Goal: Check status: Check status

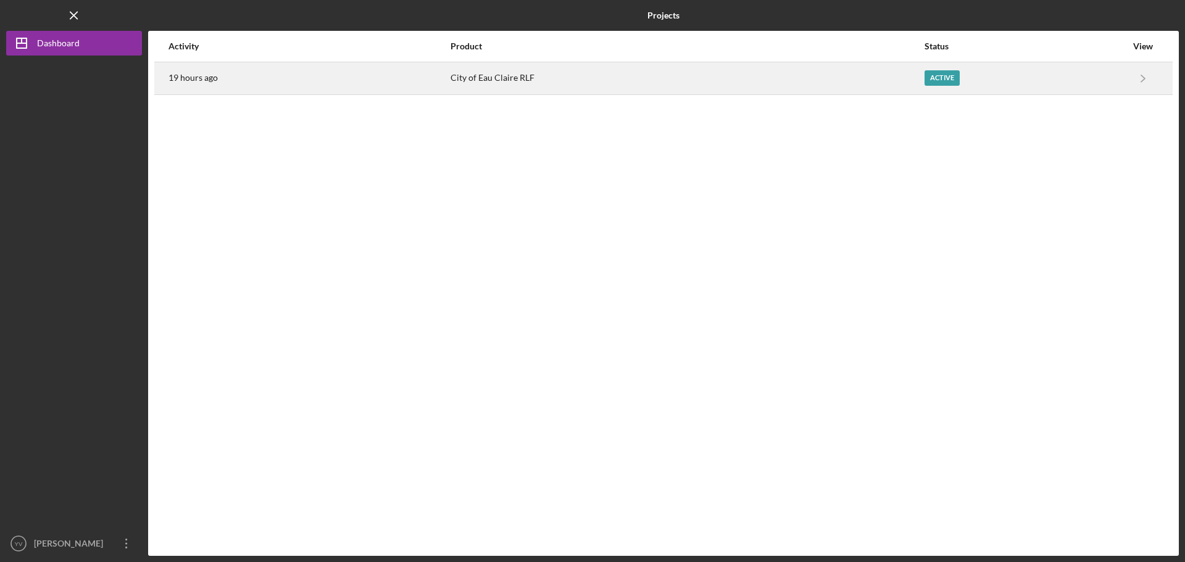
click at [1095, 85] on div "Active" at bounding box center [1025, 78] width 202 height 31
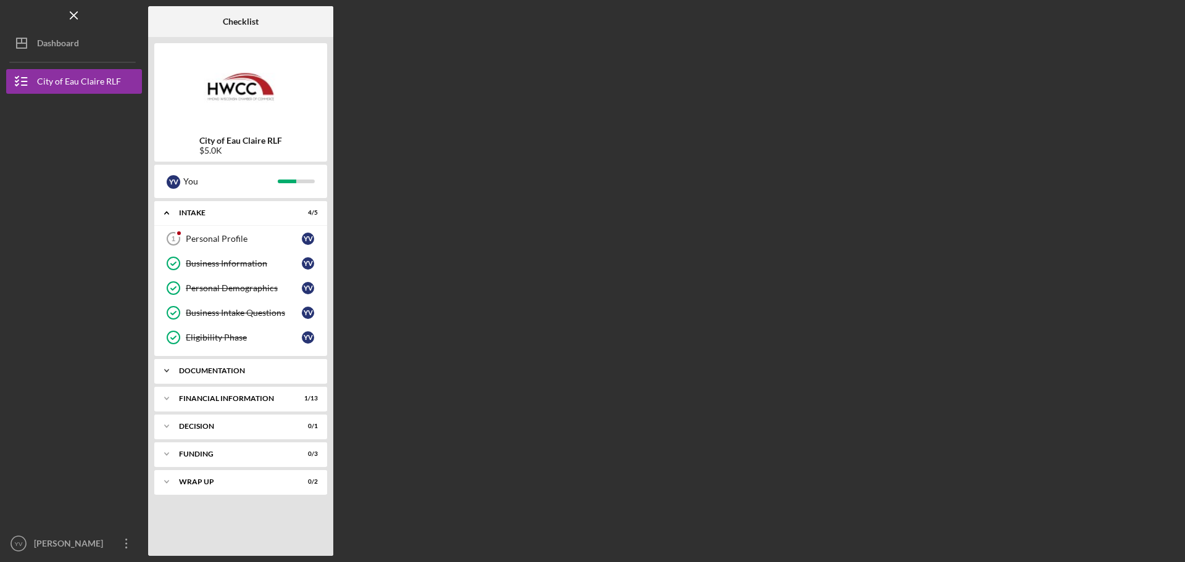
click at [246, 370] on div "Documentation" at bounding box center [245, 370] width 133 height 7
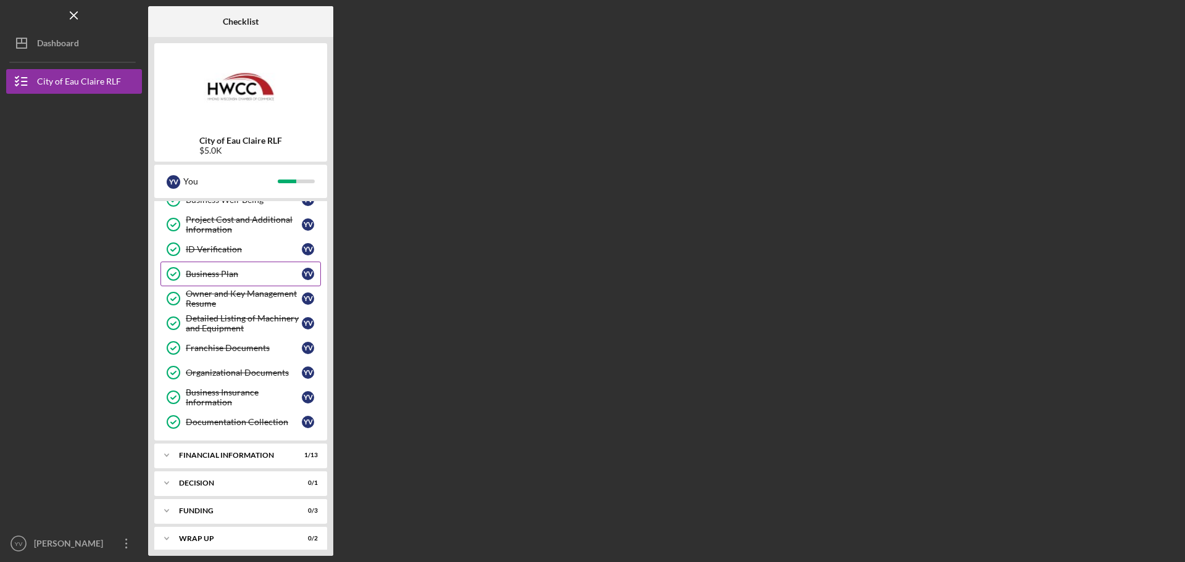
scroll to position [304, 0]
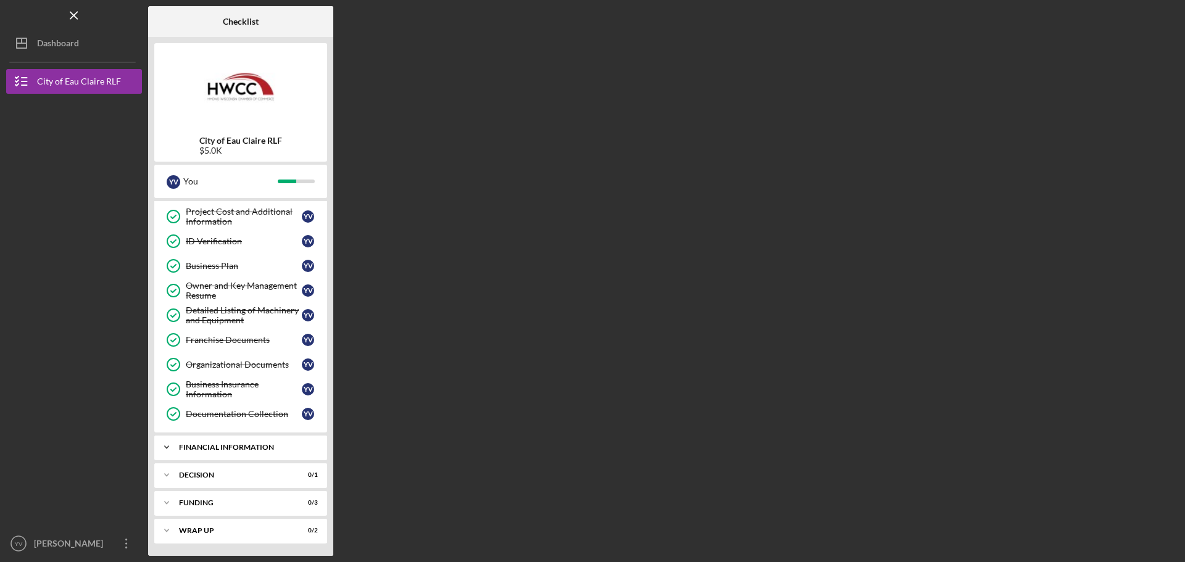
click at [242, 448] on div "Financial Information" at bounding box center [245, 447] width 133 height 7
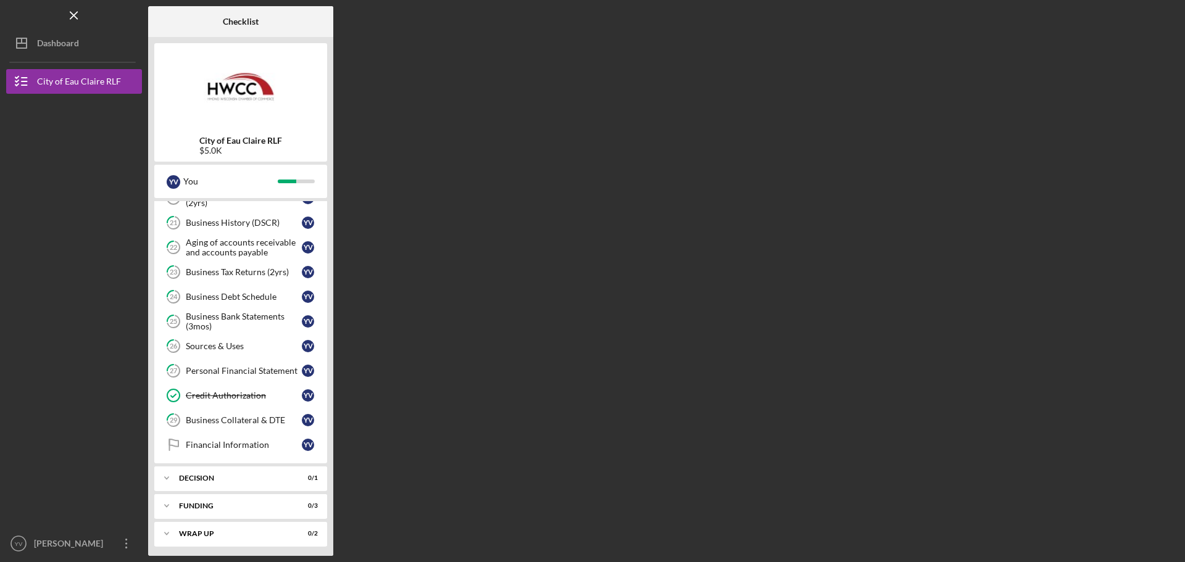
scroll to position [631, 0]
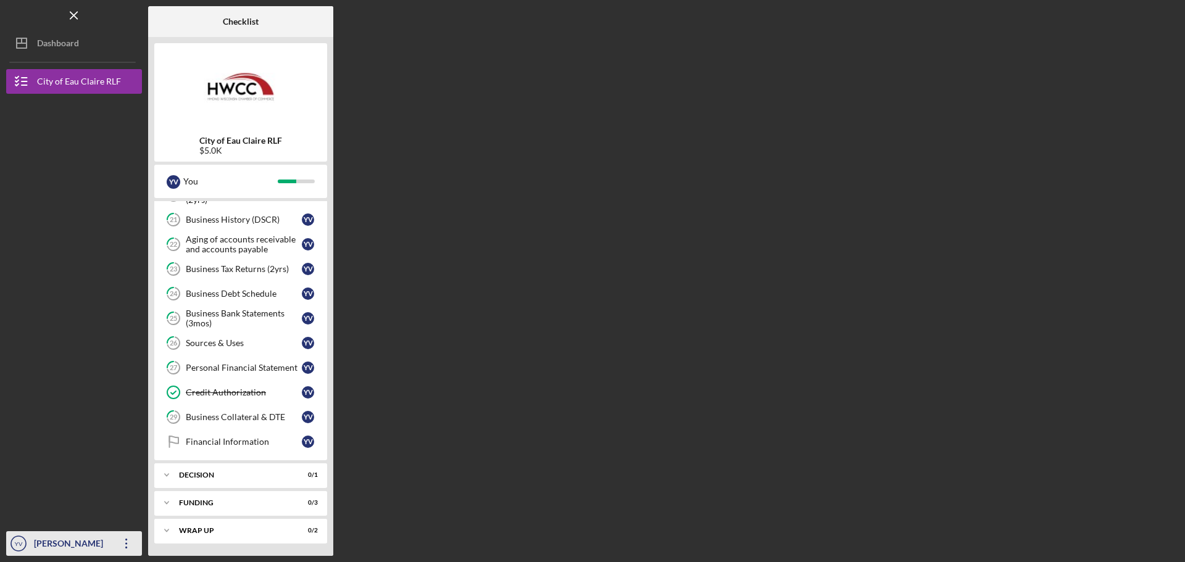
click at [59, 543] on div "[PERSON_NAME]" at bounding box center [71, 545] width 80 height 28
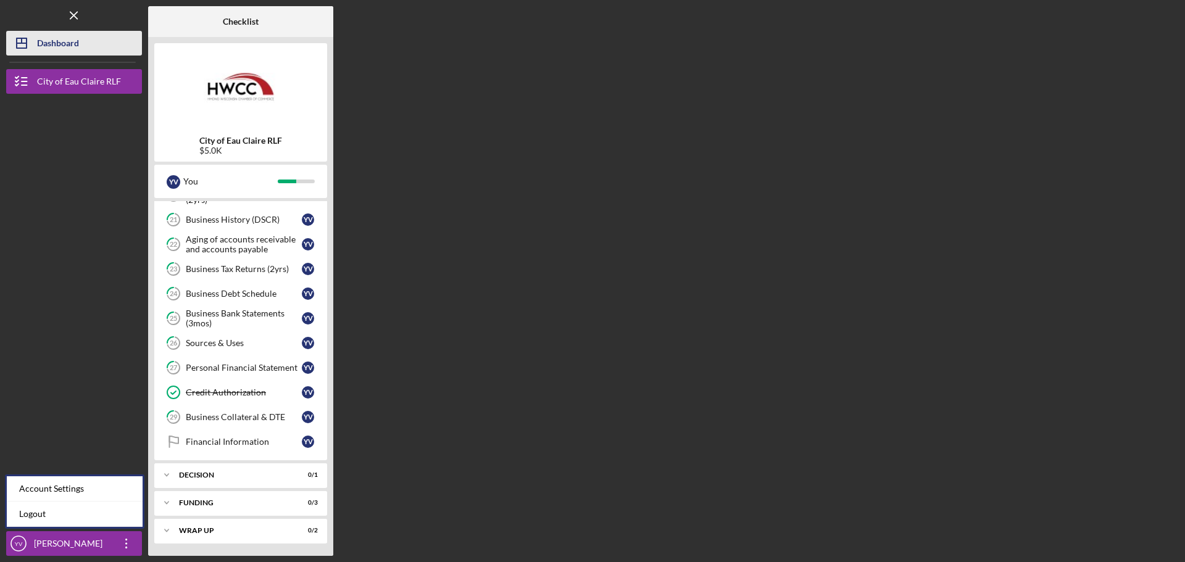
click at [60, 54] on div "Dashboard" at bounding box center [58, 45] width 42 height 28
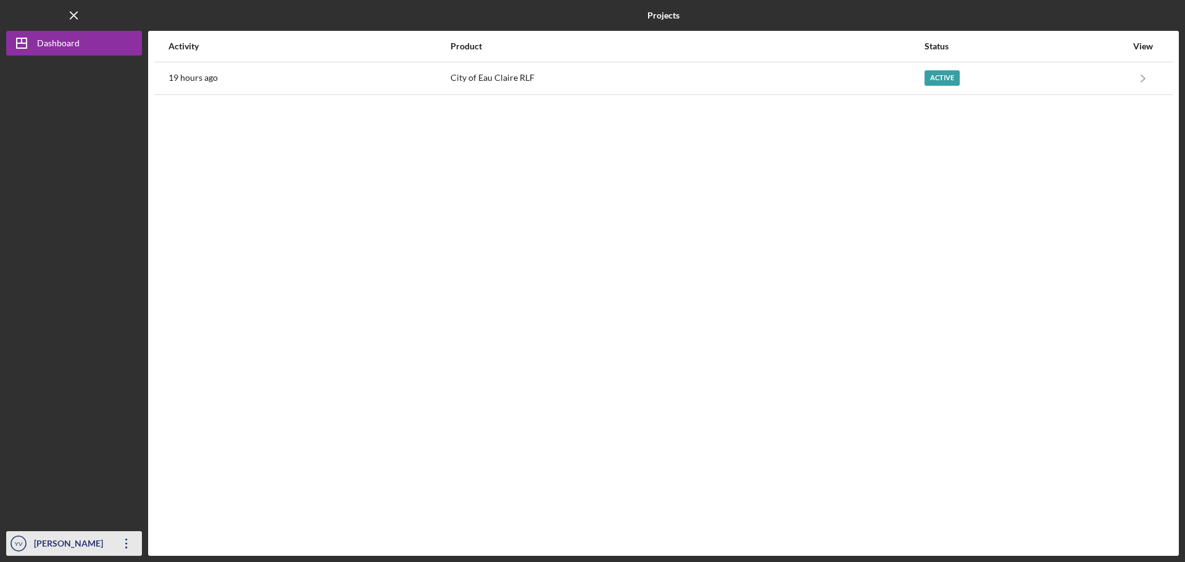
click at [70, 550] on div "[PERSON_NAME]" at bounding box center [71, 545] width 80 height 28
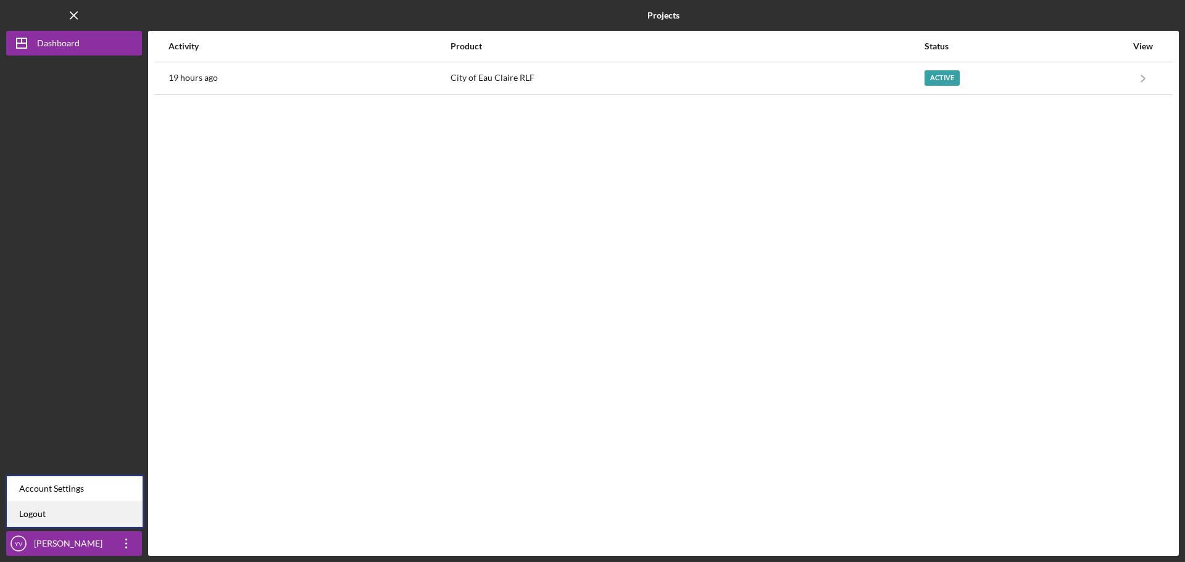
click at [66, 520] on link "Logout" at bounding box center [75, 514] width 136 height 25
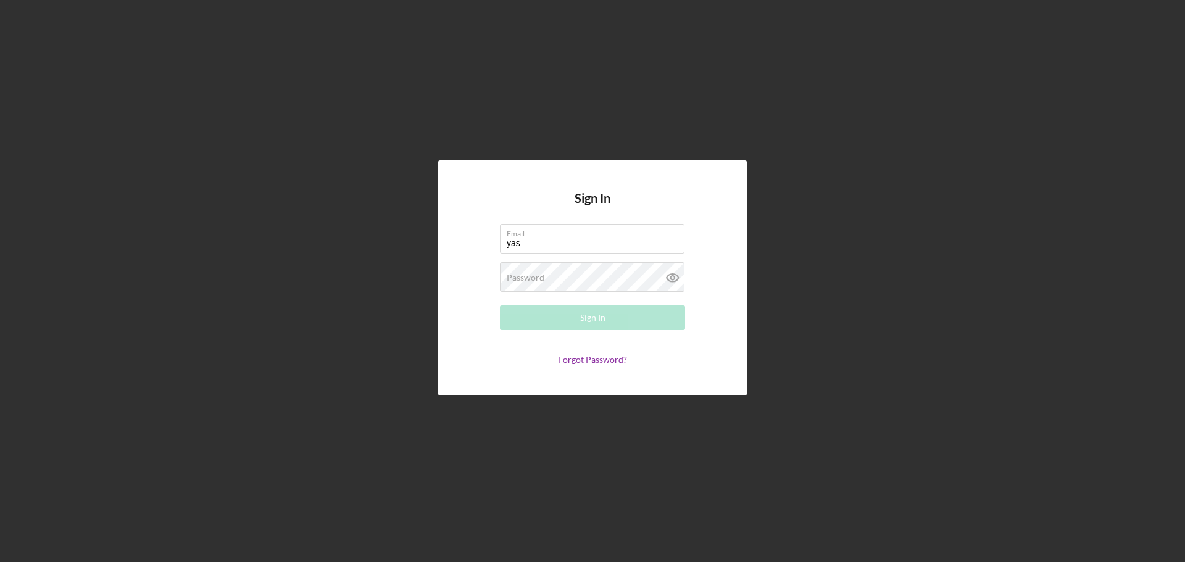
type input "[EMAIL_ADDRESS][DOMAIN_NAME]"
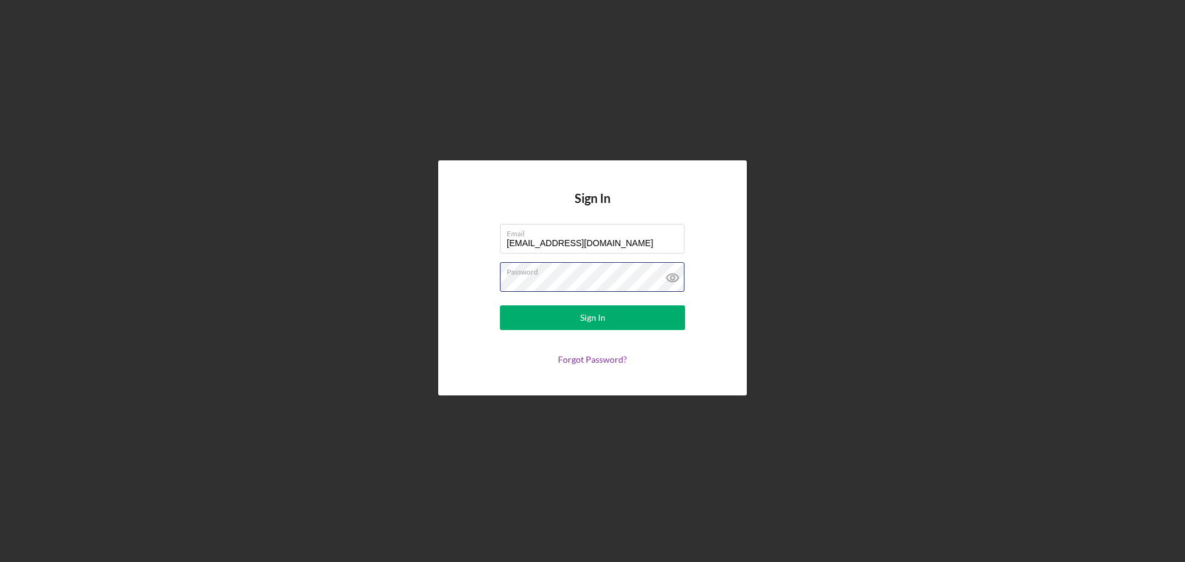
click at [500, 305] on button "Sign In" at bounding box center [592, 317] width 185 height 25
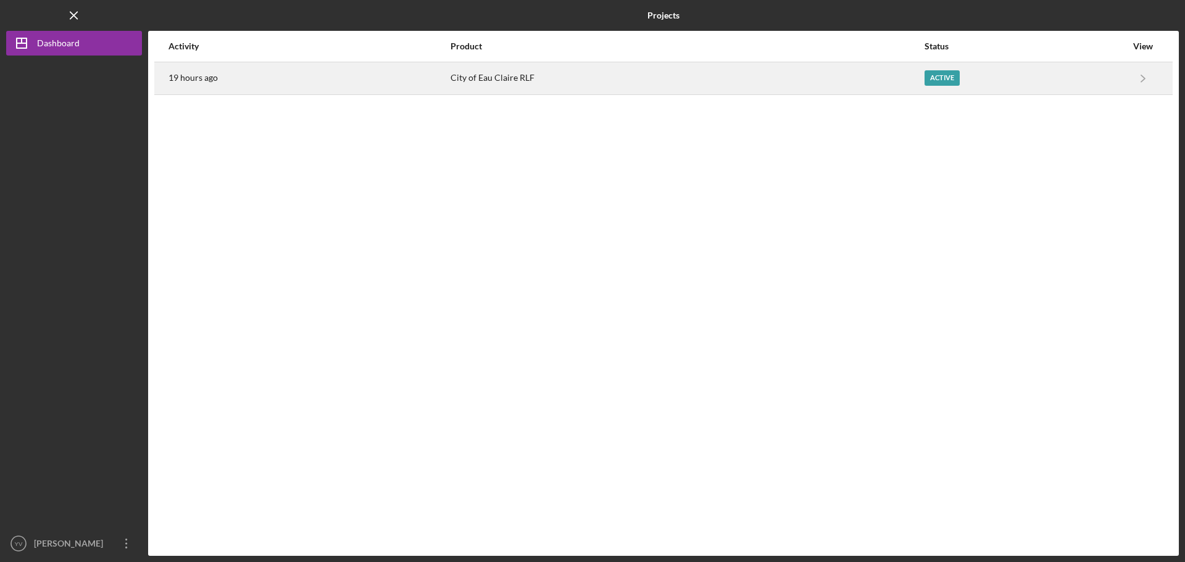
click at [836, 80] on div "City of Eau Claire RLF" at bounding box center [686, 78] width 473 height 31
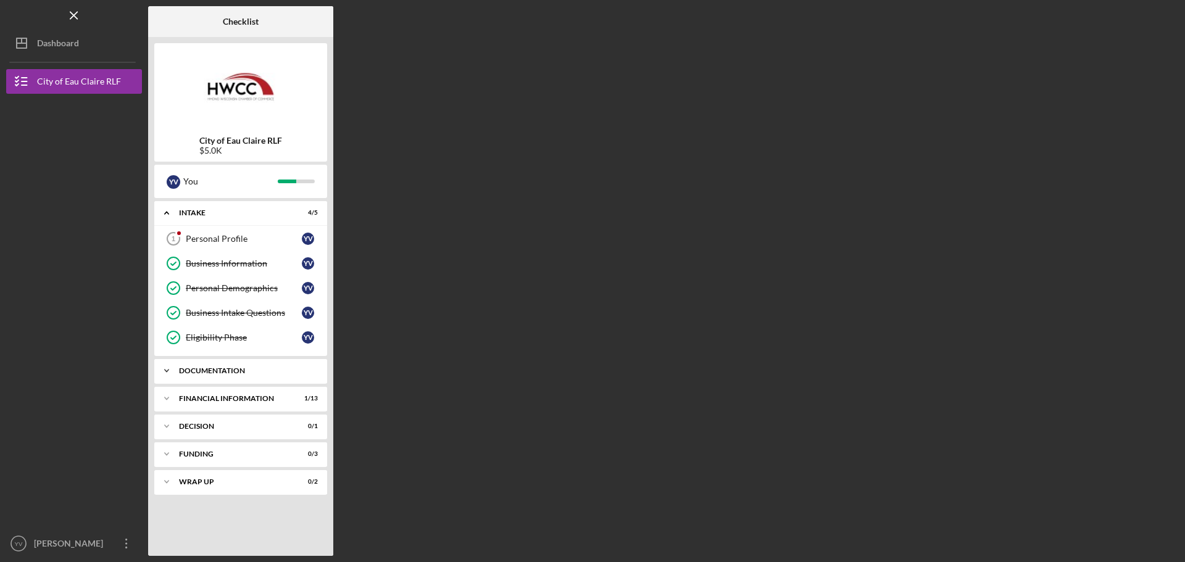
click at [292, 368] on div "Documentation" at bounding box center [245, 370] width 133 height 7
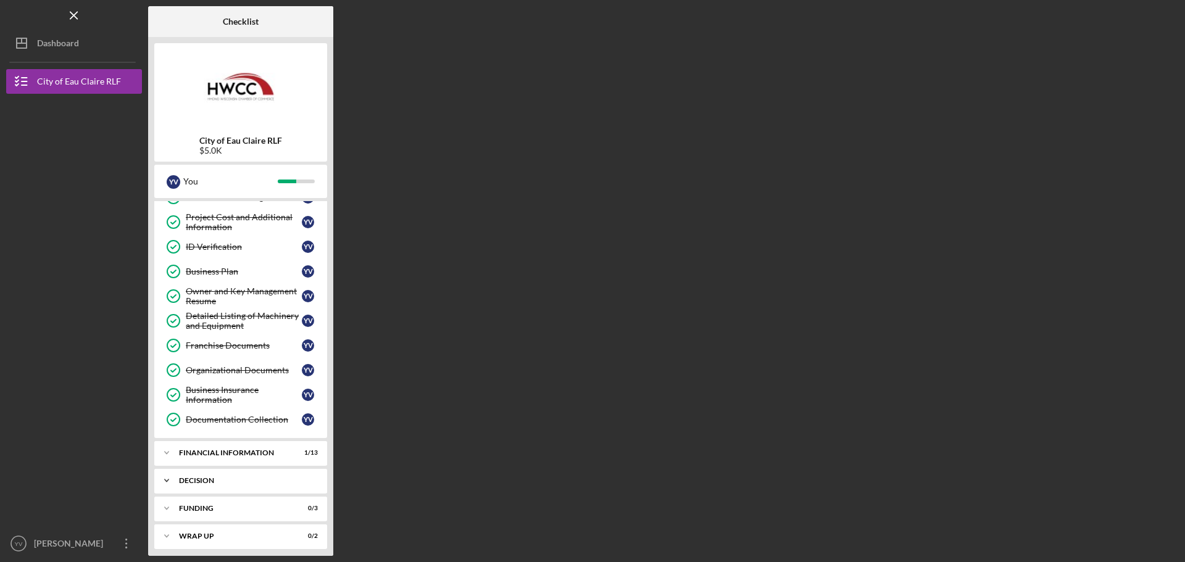
scroll to position [304, 0]
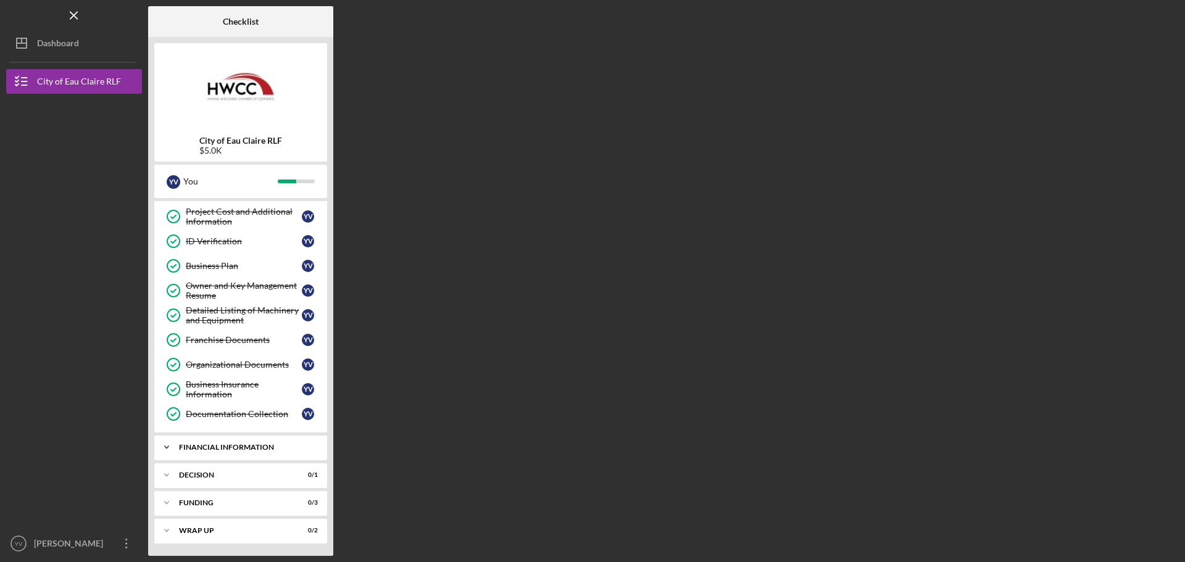
click at [263, 443] on div "Icon/Expander Financial Information 1 / 13" at bounding box center [240, 447] width 173 height 25
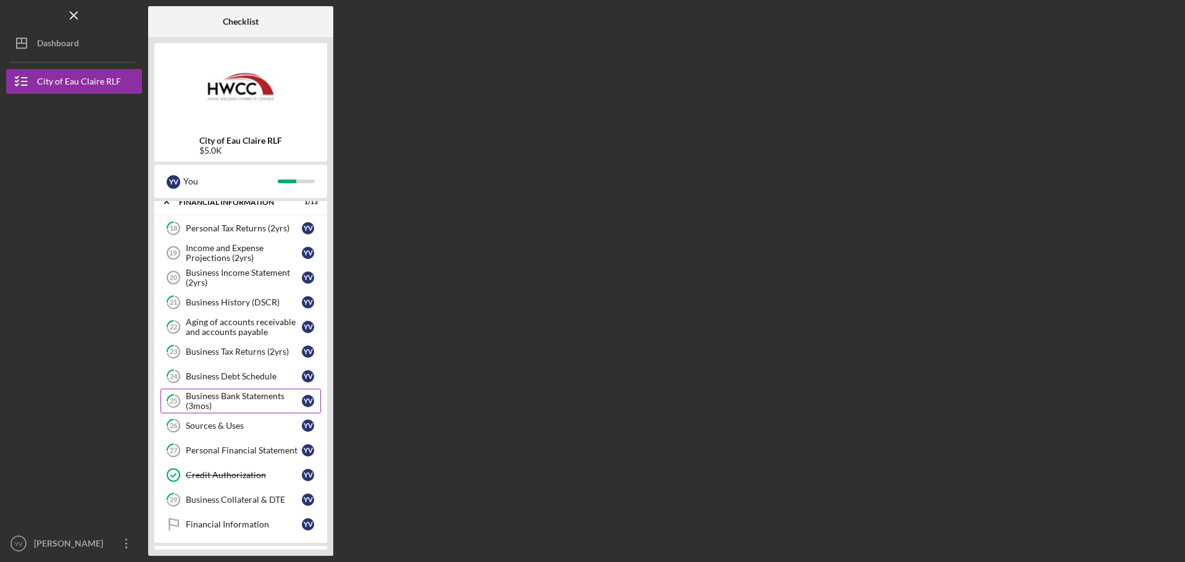
scroll to position [631, 0]
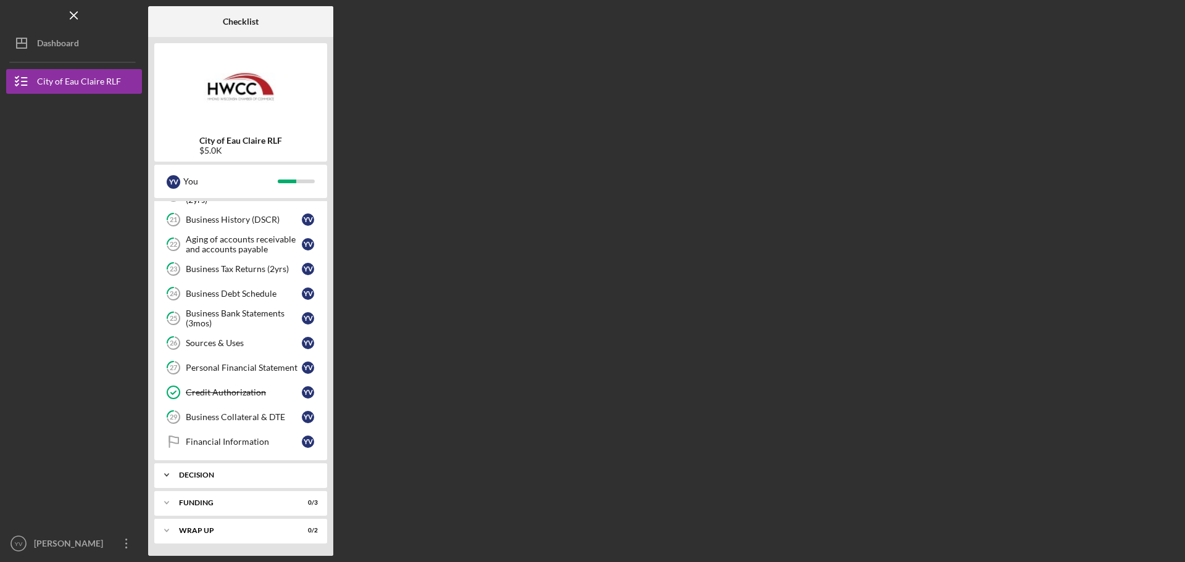
click at [255, 470] on div "Icon/Expander Decision 0 / 1" at bounding box center [240, 475] width 173 height 25
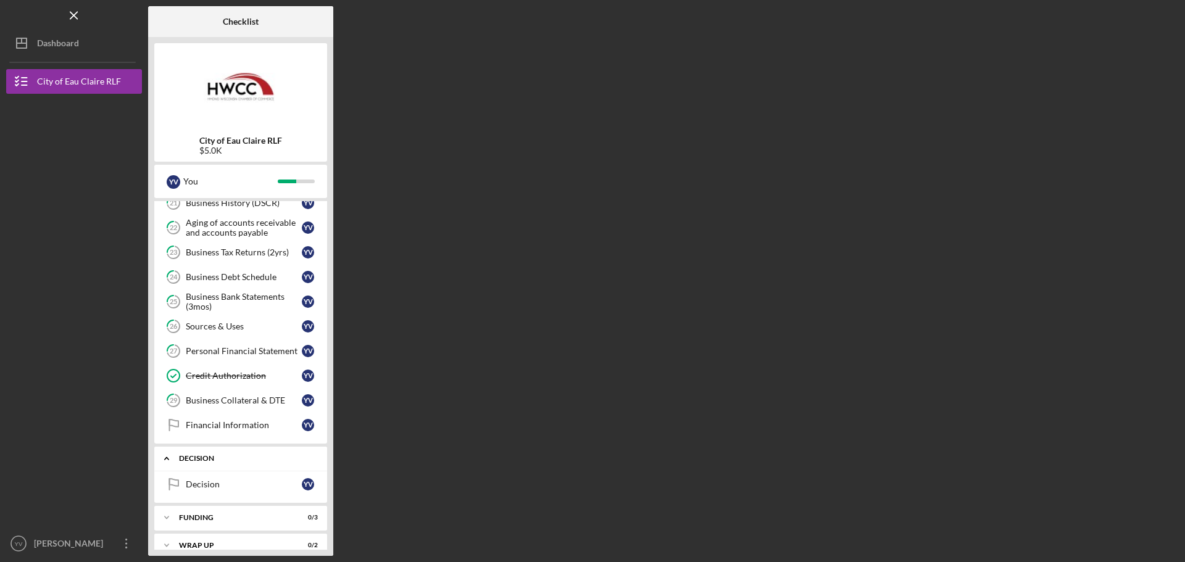
scroll to position [663, 0]
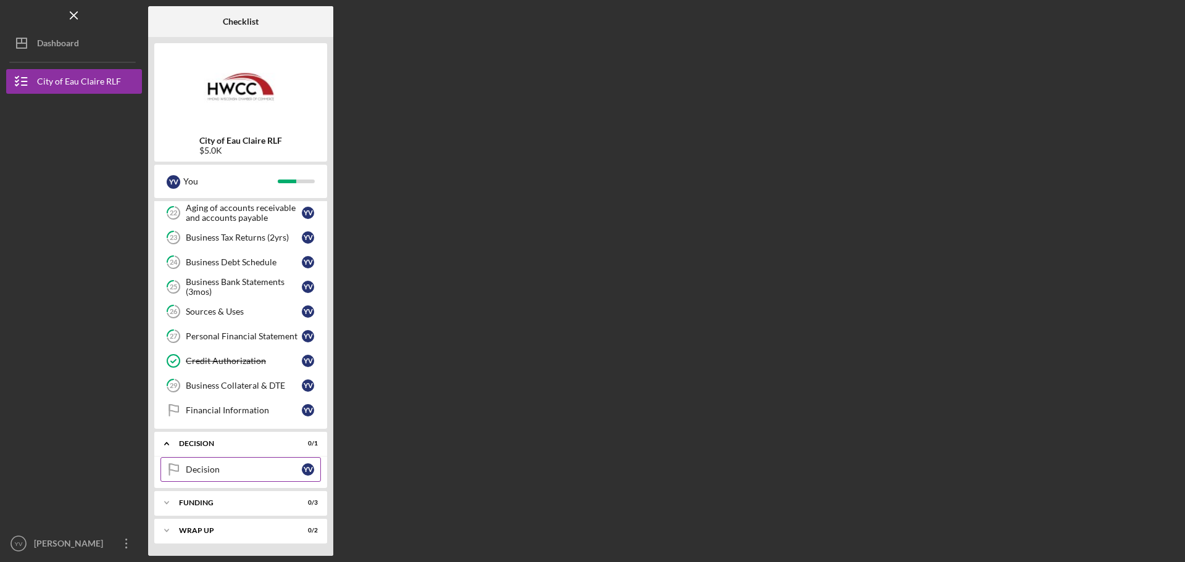
click at [258, 472] on div "Decision" at bounding box center [244, 470] width 116 height 10
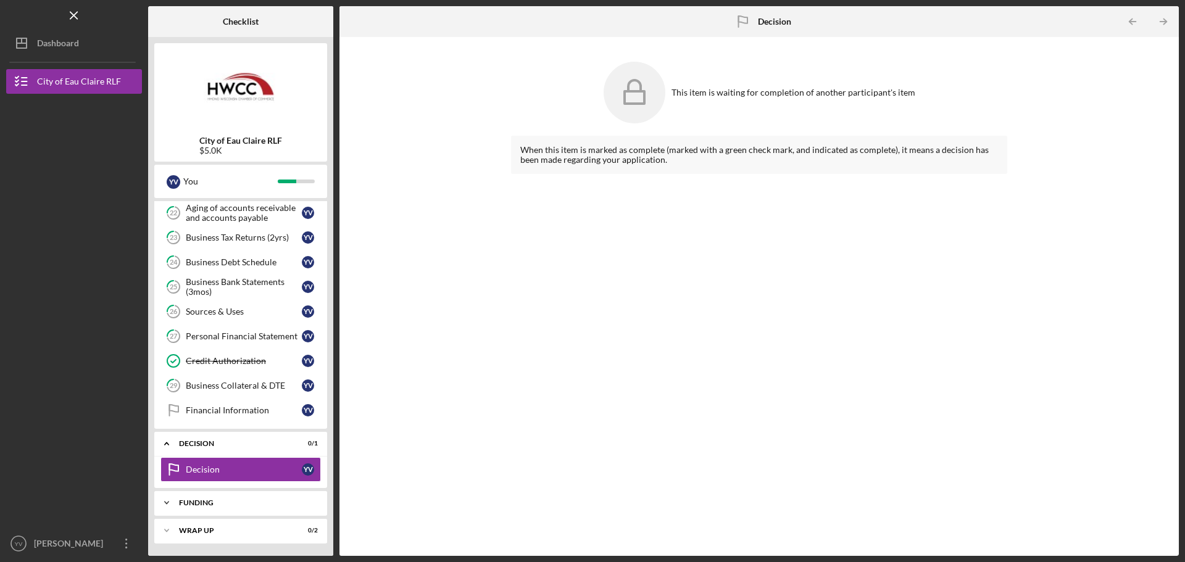
click at [244, 504] on div "Funding" at bounding box center [245, 502] width 133 height 7
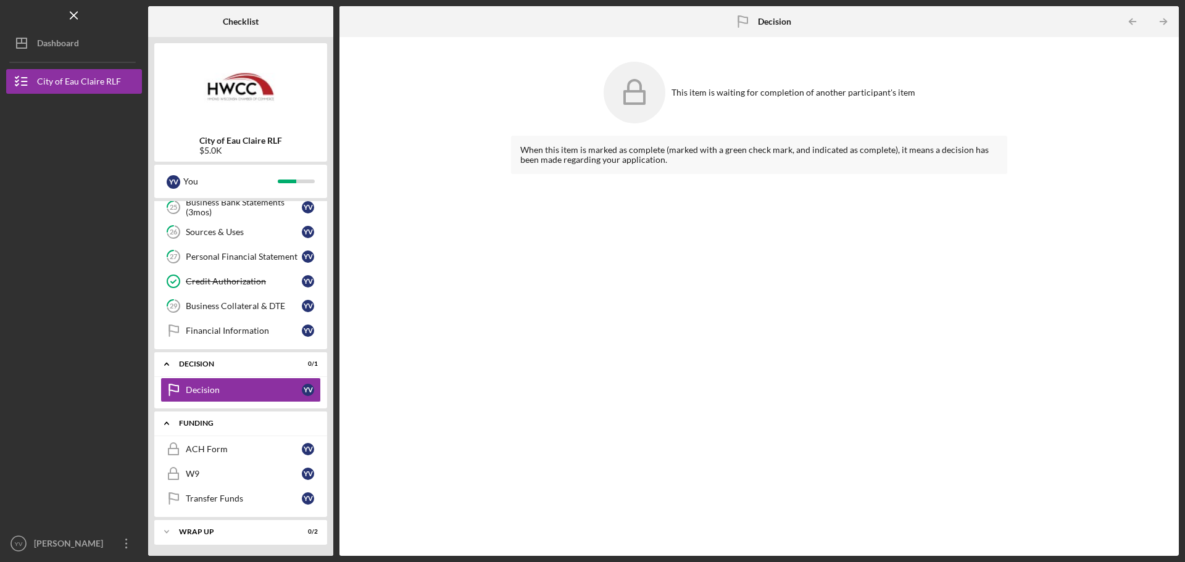
scroll to position [744, 0]
click at [80, 15] on icon "Icon/Menu Close" at bounding box center [74, 16] width 28 height 28
